Goal: Find specific page/section: Find specific page/section

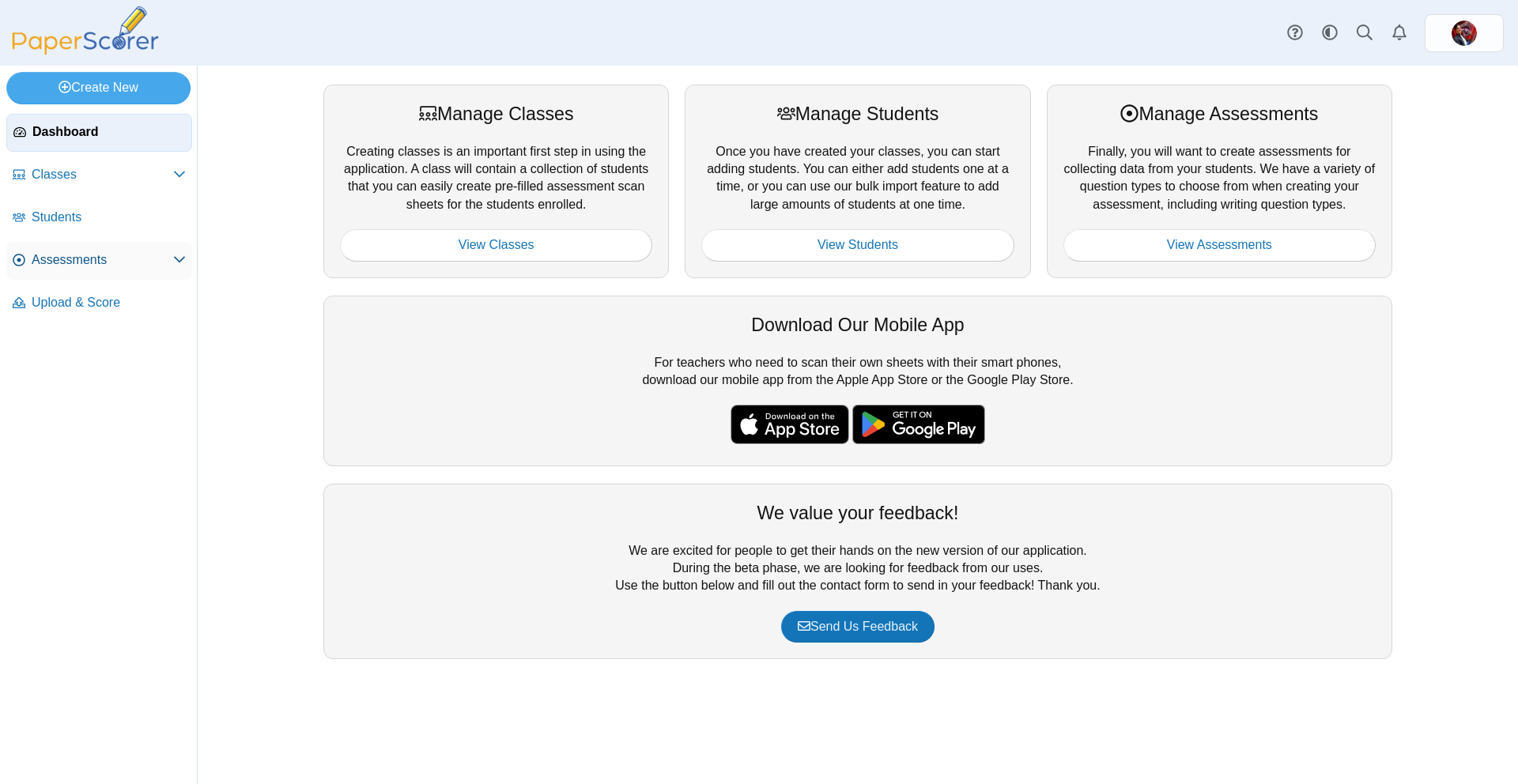
click at [72, 256] on span "Assessments" at bounding box center [102, 260] width 141 height 17
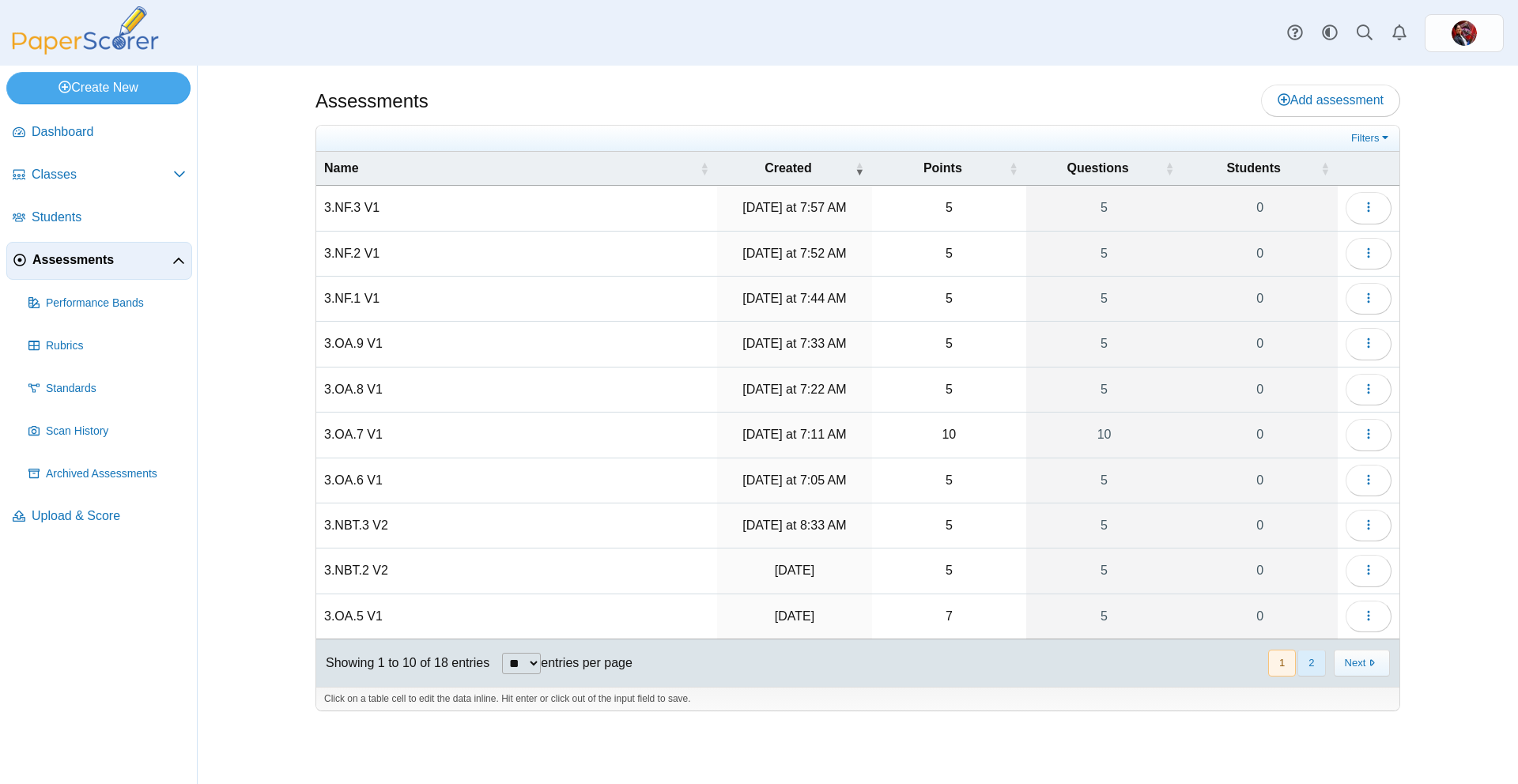
click at [1308, 662] on button "2" at bounding box center [1312, 662] width 28 height 26
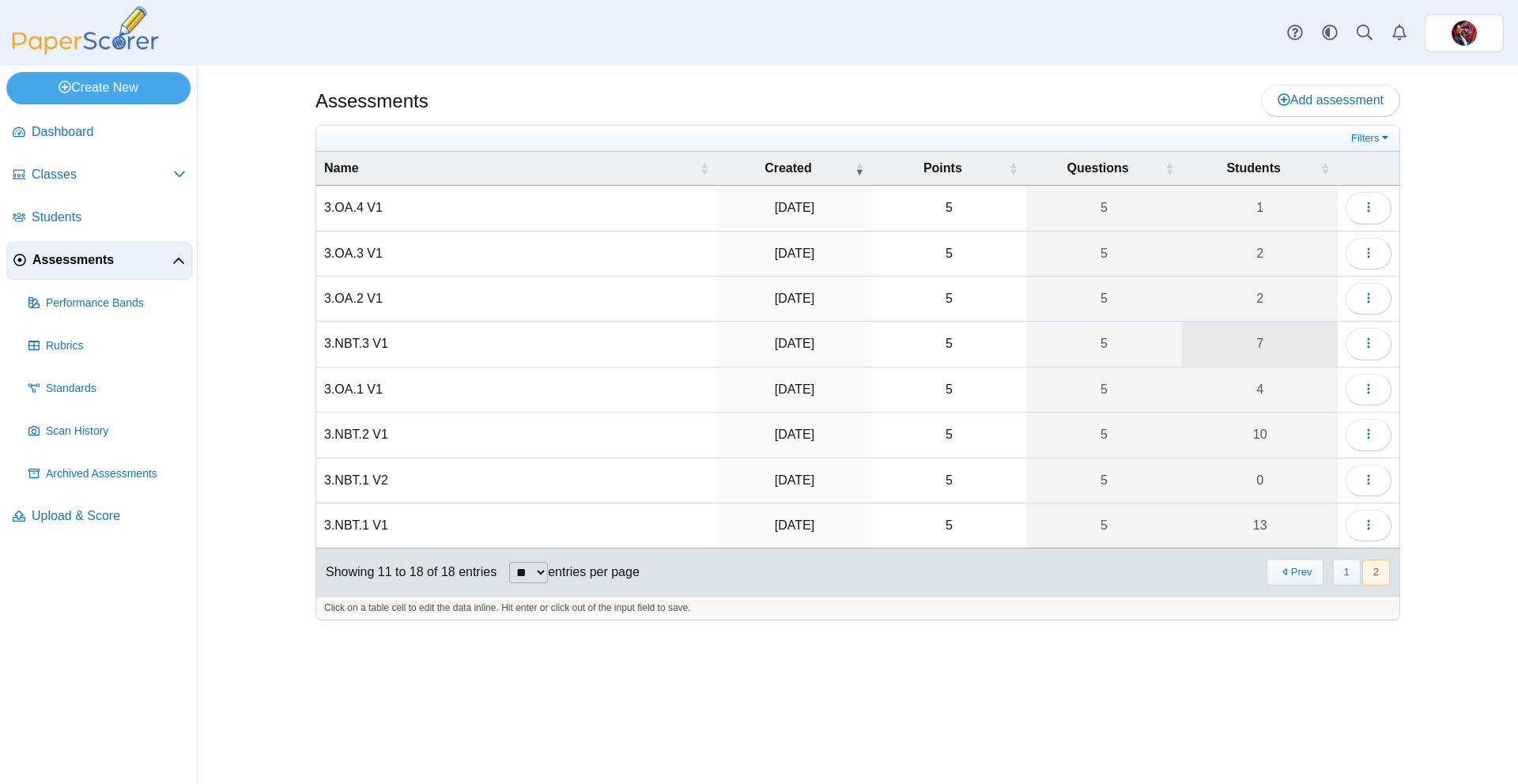
click at [1227, 351] on link "7" at bounding box center [1260, 344] width 155 height 44
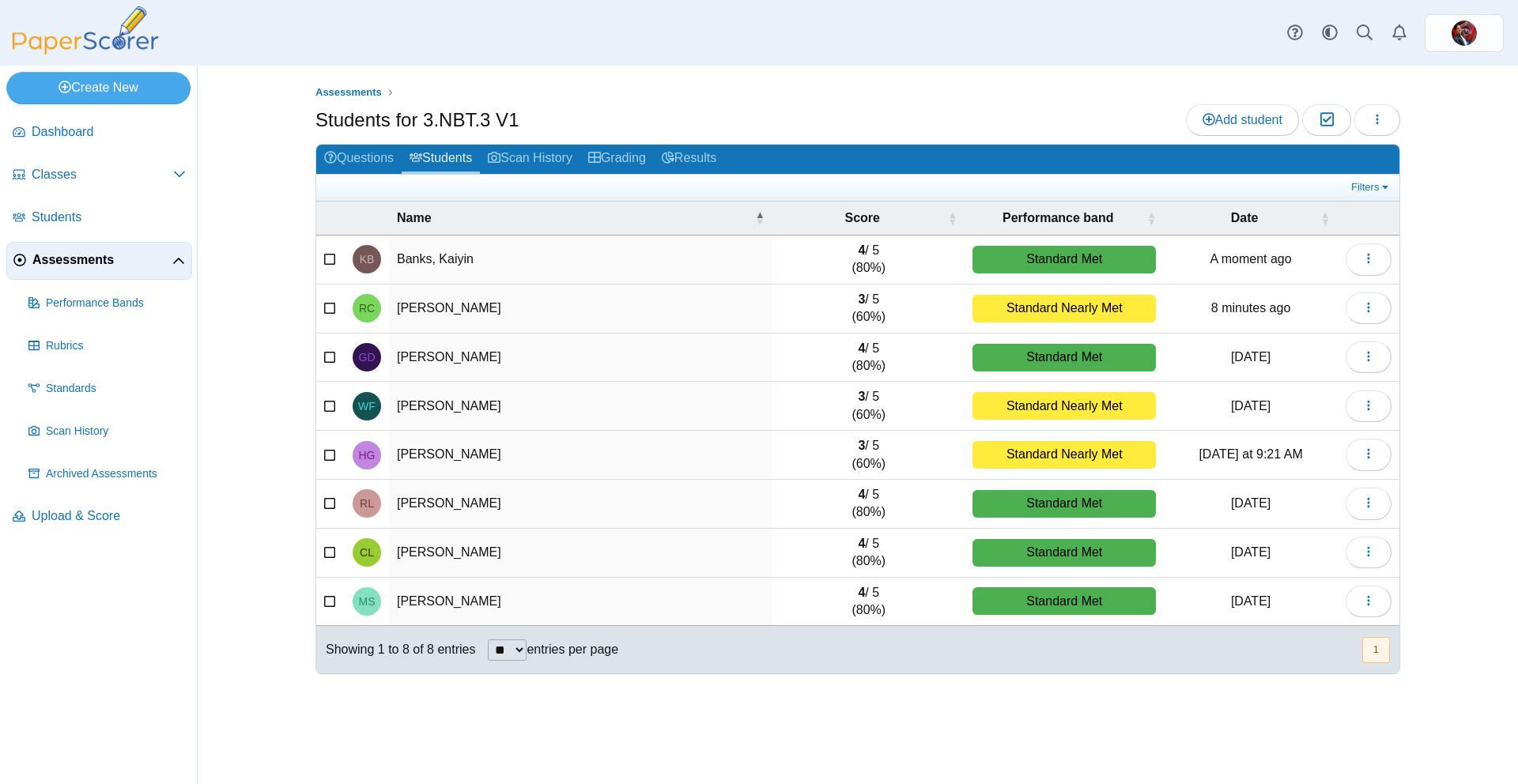
click at [63, 264] on span "Assessments" at bounding box center [102, 260] width 140 height 17
